Goal: Information Seeking & Learning: Understand process/instructions

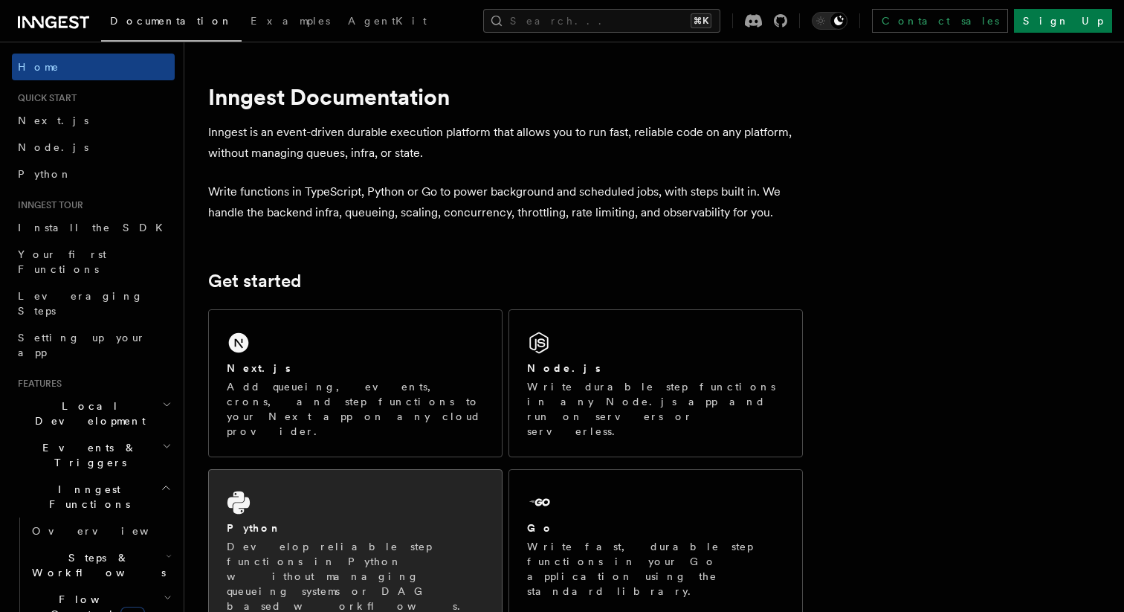
click at [309, 482] on div "Python Develop reliable step functions in Python without managing queueing syst…" at bounding box center [355, 550] width 293 height 161
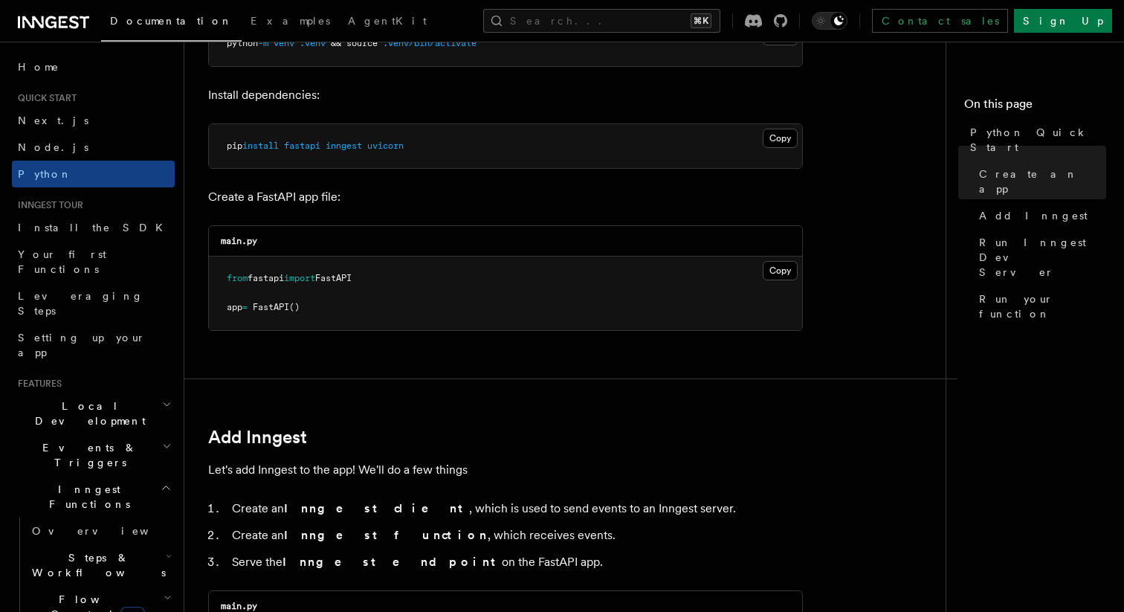
scroll to position [489, 0]
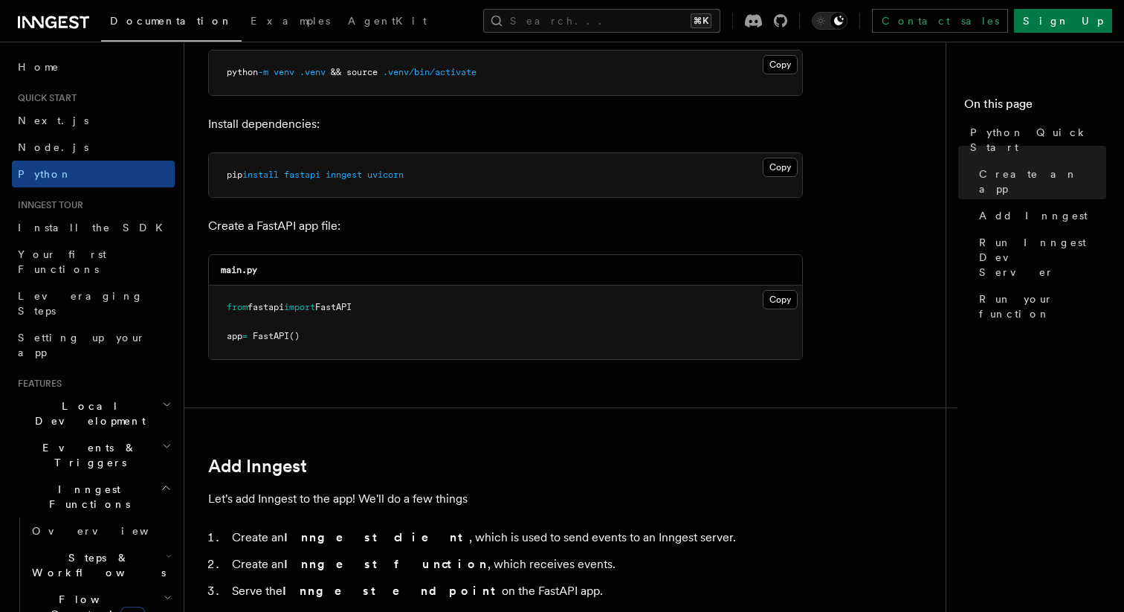
click at [344, 172] on span "inngest" at bounding box center [344, 174] width 36 height 10
copy span "inngest"
